Goal: Browse casually

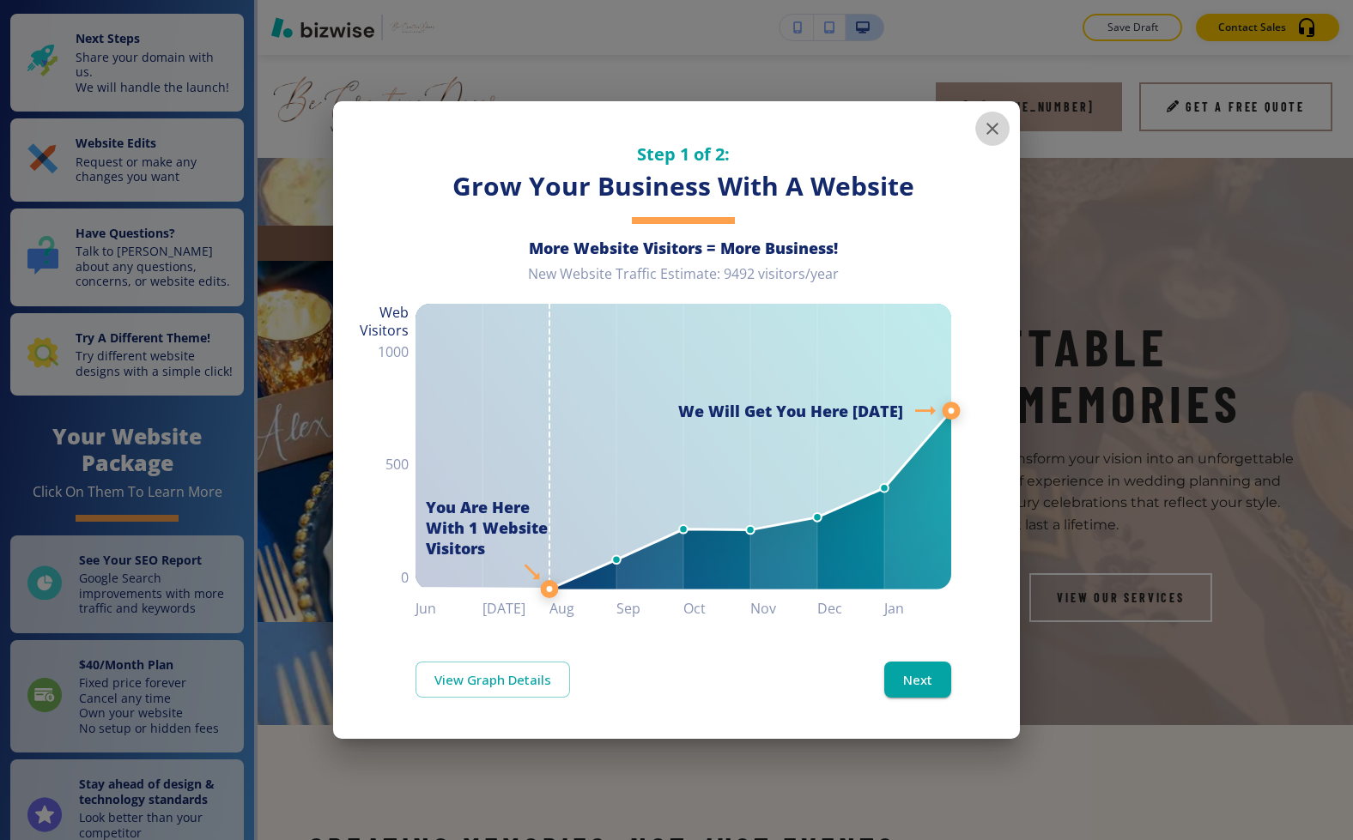
click at [990, 140] on button "button" at bounding box center [992, 129] width 34 height 34
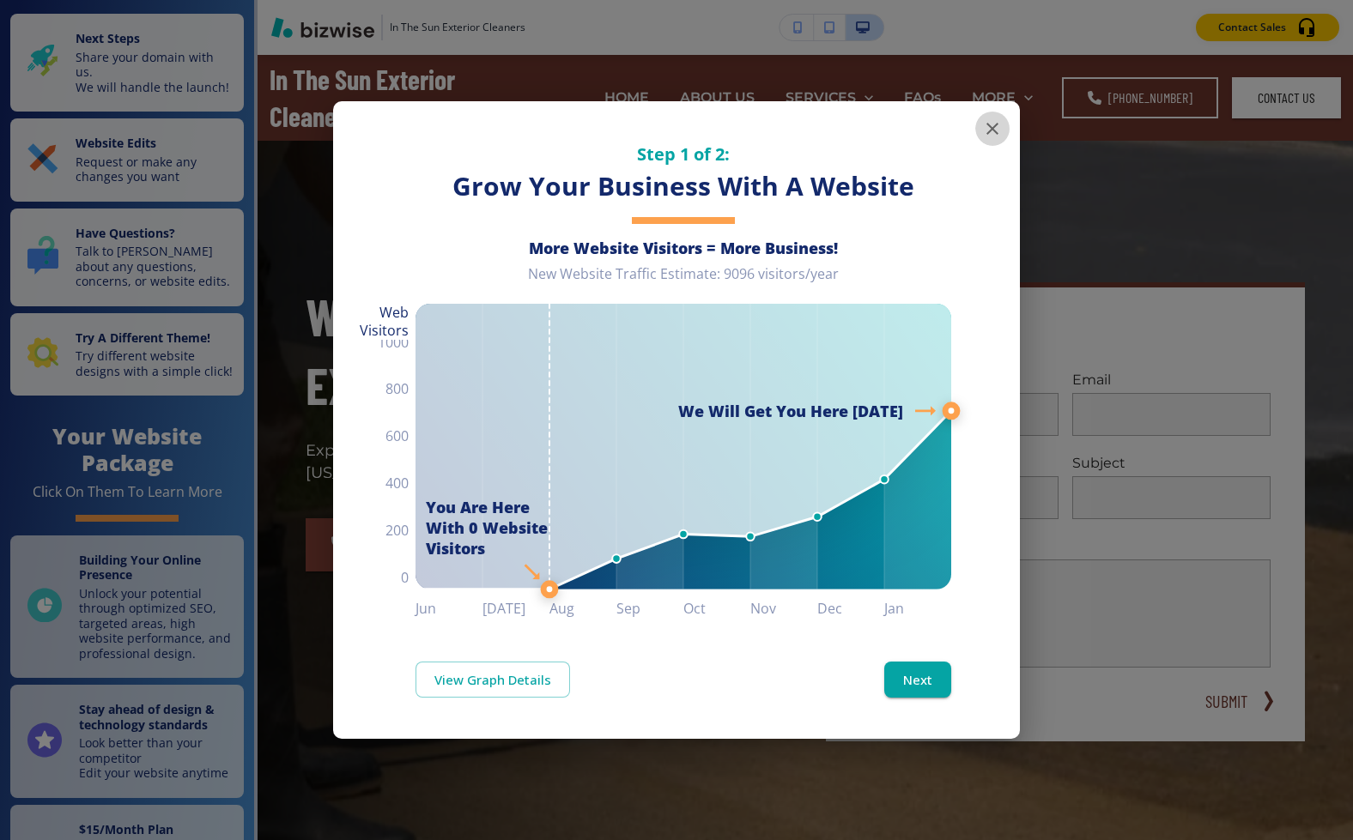
click at [984, 116] on button "button" at bounding box center [992, 129] width 34 height 34
